Goal: Information Seeking & Learning: Learn about a topic

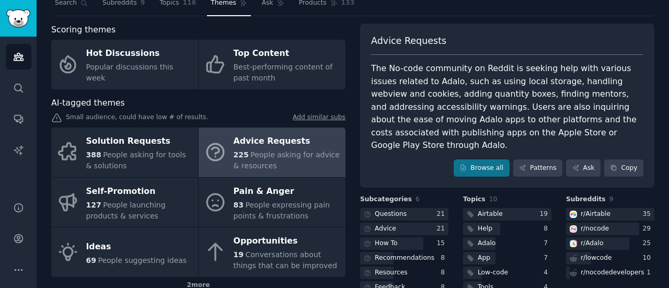
scroll to position [36, 0]
click at [373, 236] on div "Questions 21 Advice 21 How To 15 Recommendations 8 Resources 8 Feedback 8" at bounding box center [404, 251] width 88 height 86
click at [372, 237] on div "How To" at bounding box center [379, 243] width 39 height 13
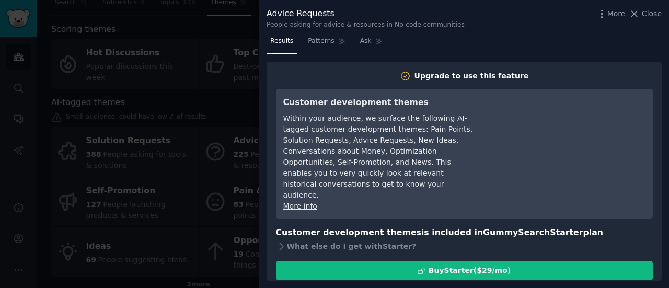
click at [176, 197] on div at bounding box center [334, 144] width 669 height 288
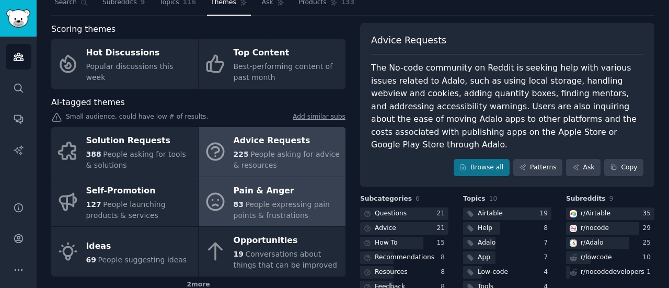
click at [264, 195] on div "Pain & Anger" at bounding box center [287, 190] width 107 height 17
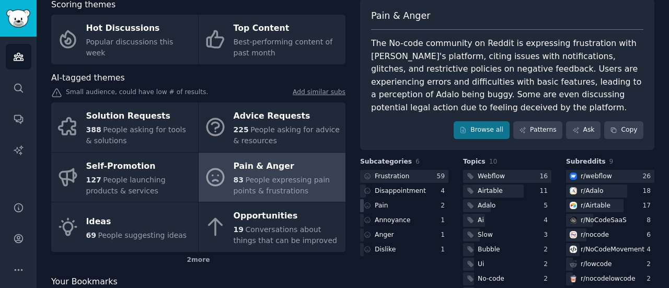
scroll to position [61, 0]
click at [477, 133] on link "Browse all" at bounding box center [482, 130] width 56 height 18
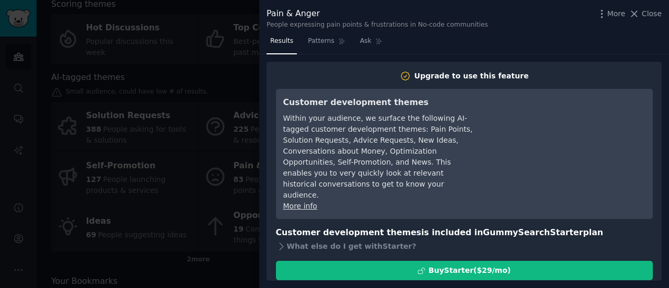
scroll to position [14, 0]
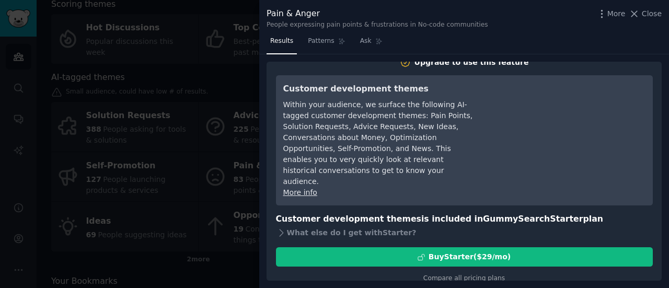
click at [205, 243] on div at bounding box center [334, 144] width 669 height 288
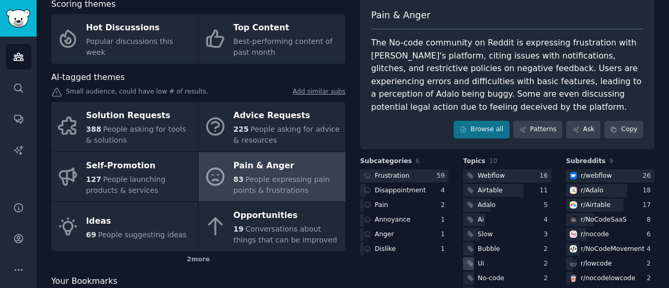
click at [490, 265] on div "Ui" at bounding box center [507, 263] width 88 height 13
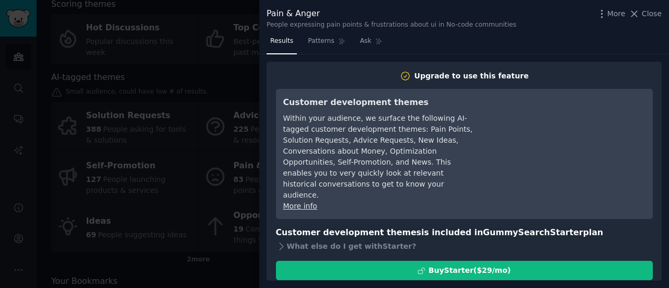
scroll to position [14, 0]
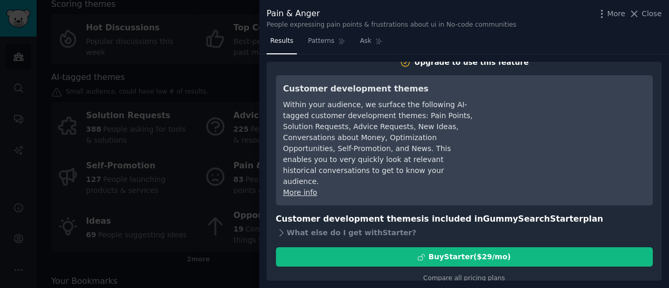
click at [222, 208] on div at bounding box center [334, 144] width 669 height 288
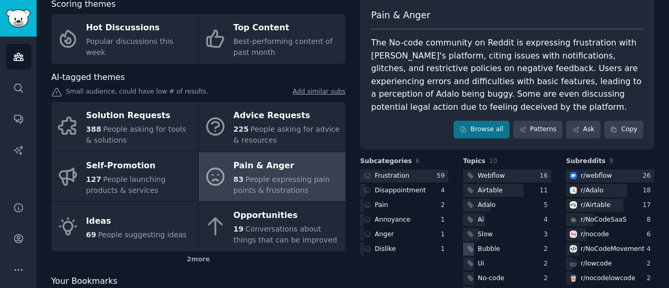
click at [472, 250] on icon at bounding box center [470, 248] width 7 height 7
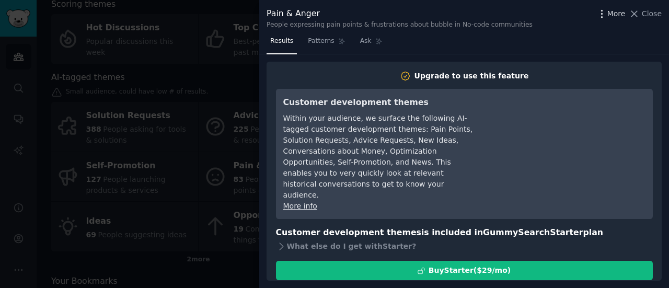
click at [607, 11] on icon "button" at bounding box center [602, 13] width 11 height 11
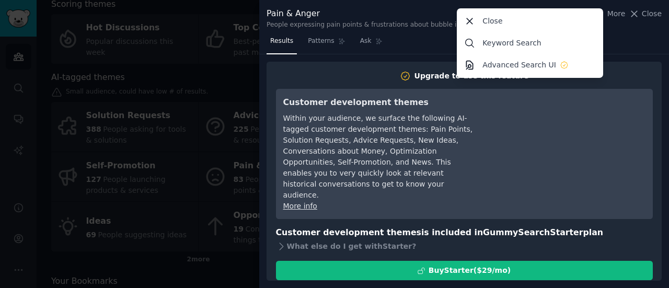
click at [190, 126] on div at bounding box center [334, 144] width 669 height 288
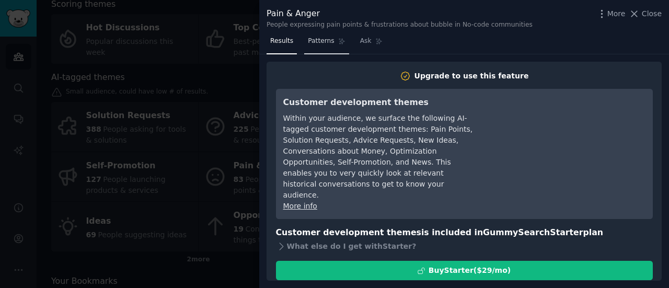
click at [321, 37] on span "Patterns" at bounding box center [321, 41] width 26 height 9
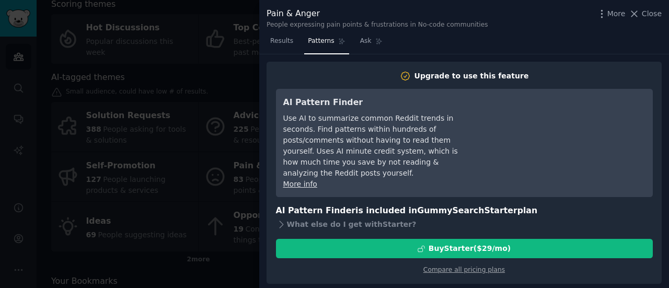
click at [202, 78] on div at bounding box center [334, 144] width 669 height 288
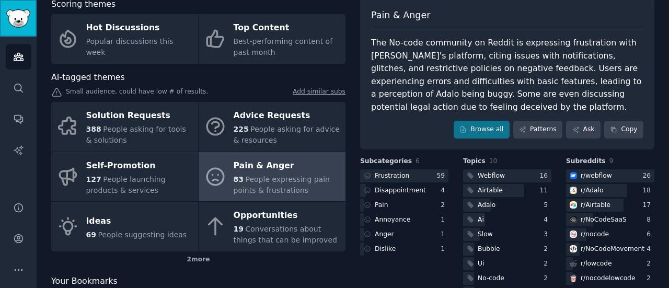
click at [16, 33] on link "Sidebar" at bounding box center [18, 18] width 37 height 37
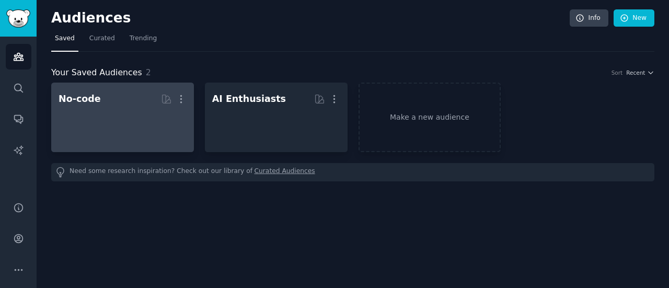
click at [107, 110] on div at bounding box center [123, 126] width 128 height 37
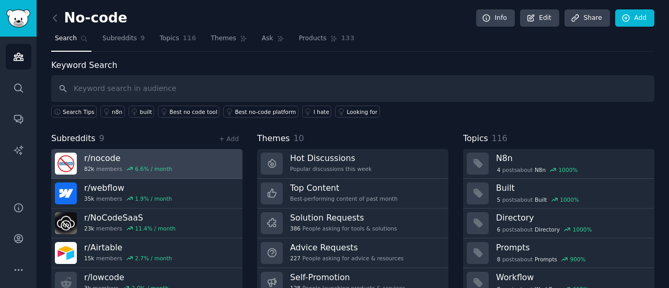
click at [186, 163] on link "r/ nocode 82k members 6.6 % / month" at bounding box center [146, 164] width 191 height 30
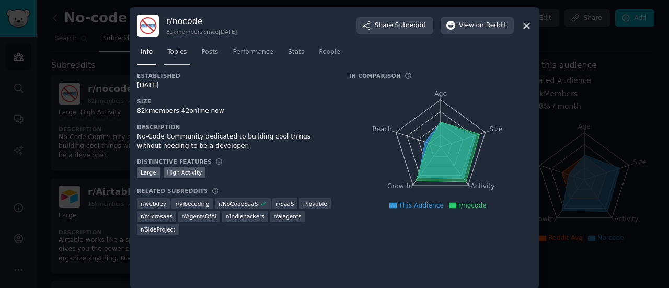
click at [175, 59] on link "Topics" at bounding box center [177, 54] width 27 height 21
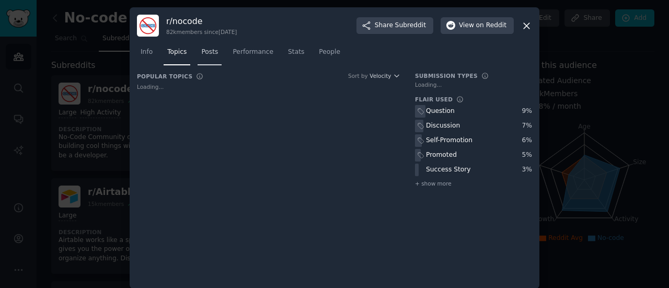
click at [200, 57] on link "Posts" at bounding box center [210, 54] width 24 height 21
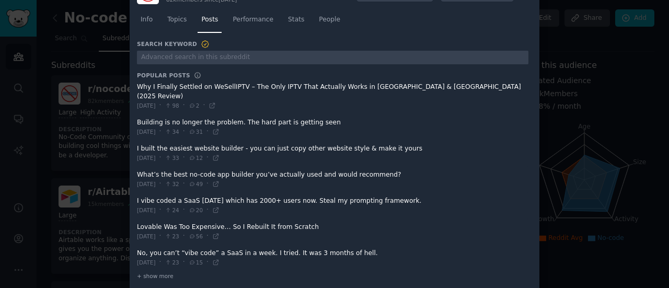
scroll to position [33, 0]
click at [272, 192] on span at bounding box center [333, 205] width 392 height 26
click at [162, 192] on span at bounding box center [333, 205] width 392 height 26
click at [157, 204] on div "[DATE] · 24 · 20 ·" at bounding box center [178, 208] width 83 height 9
click at [218, 207] on icon at bounding box center [215, 209] width 5 height 5
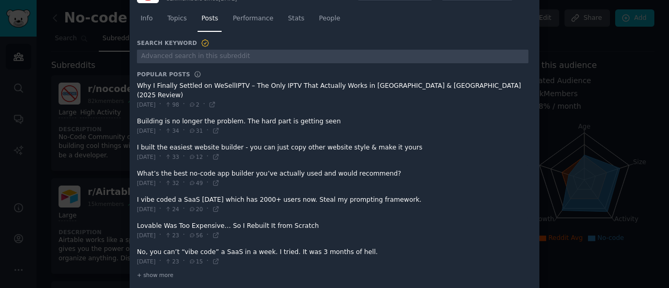
click at [340, 244] on span at bounding box center [333, 257] width 392 height 26
click at [220, 258] on icon at bounding box center [215, 261] width 7 height 7
